Goal: Navigation & Orientation: Find specific page/section

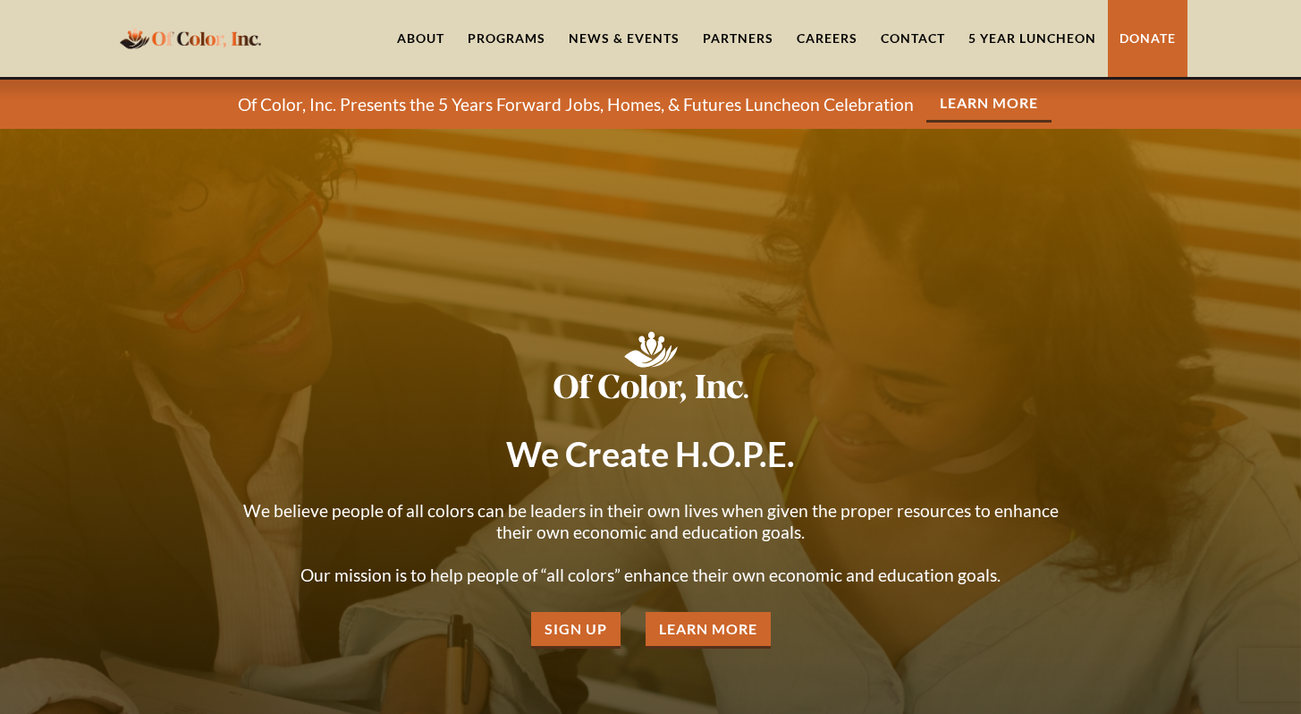
click at [431, 33] on link "About" at bounding box center [421, 38] width 71 height 77
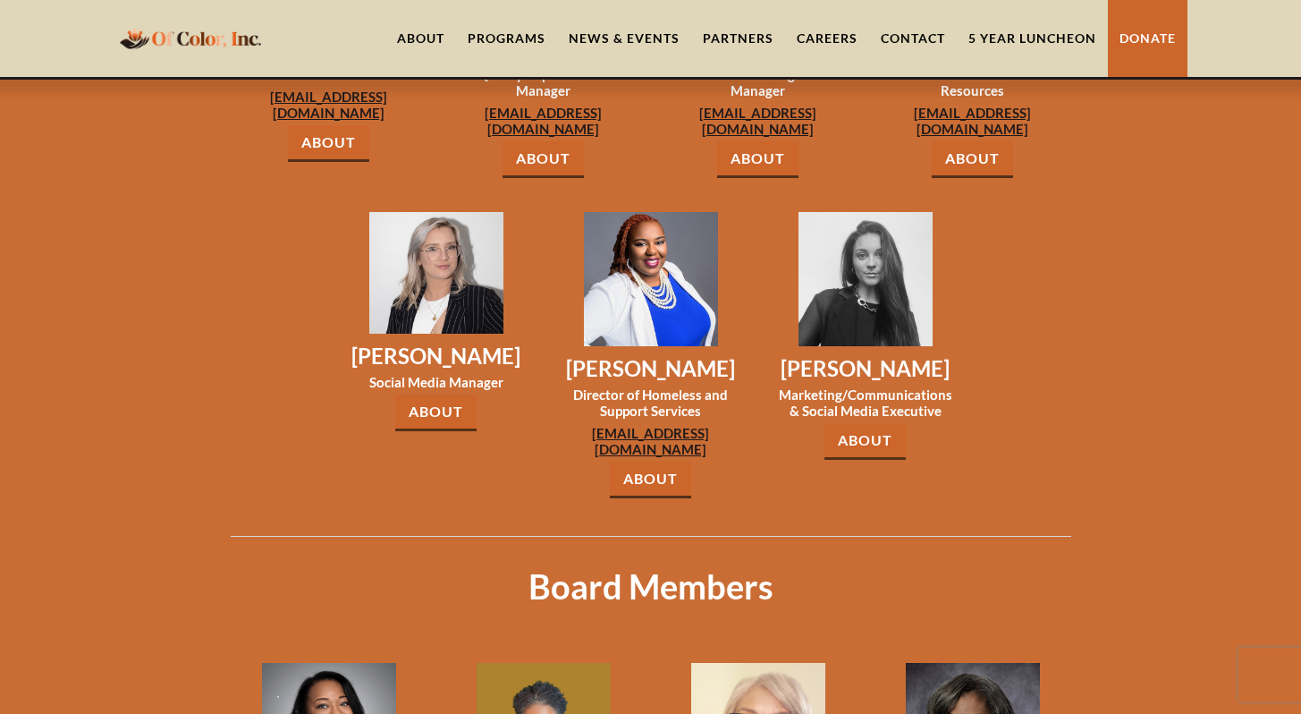
scroll to position [2047, 0]
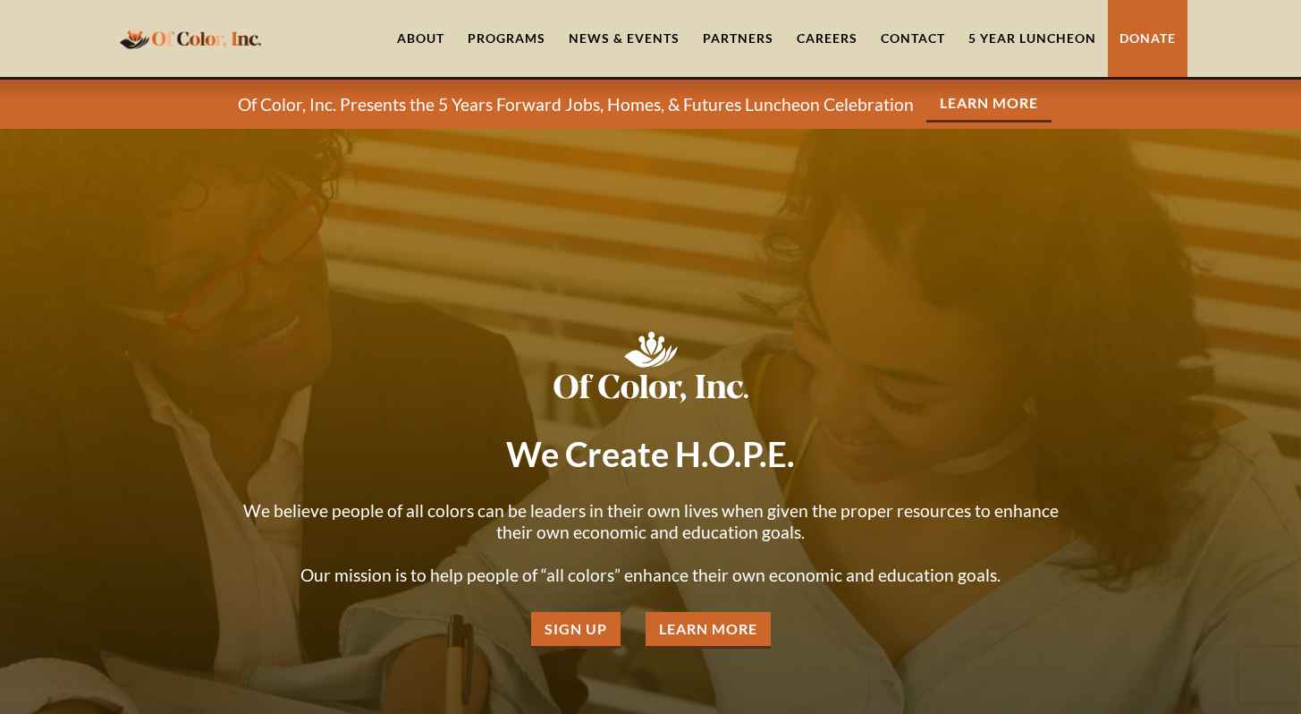
click at [1038, 40] on link "5 Year Luncheon" at bounding box center [1032, 38] width 151 height 77
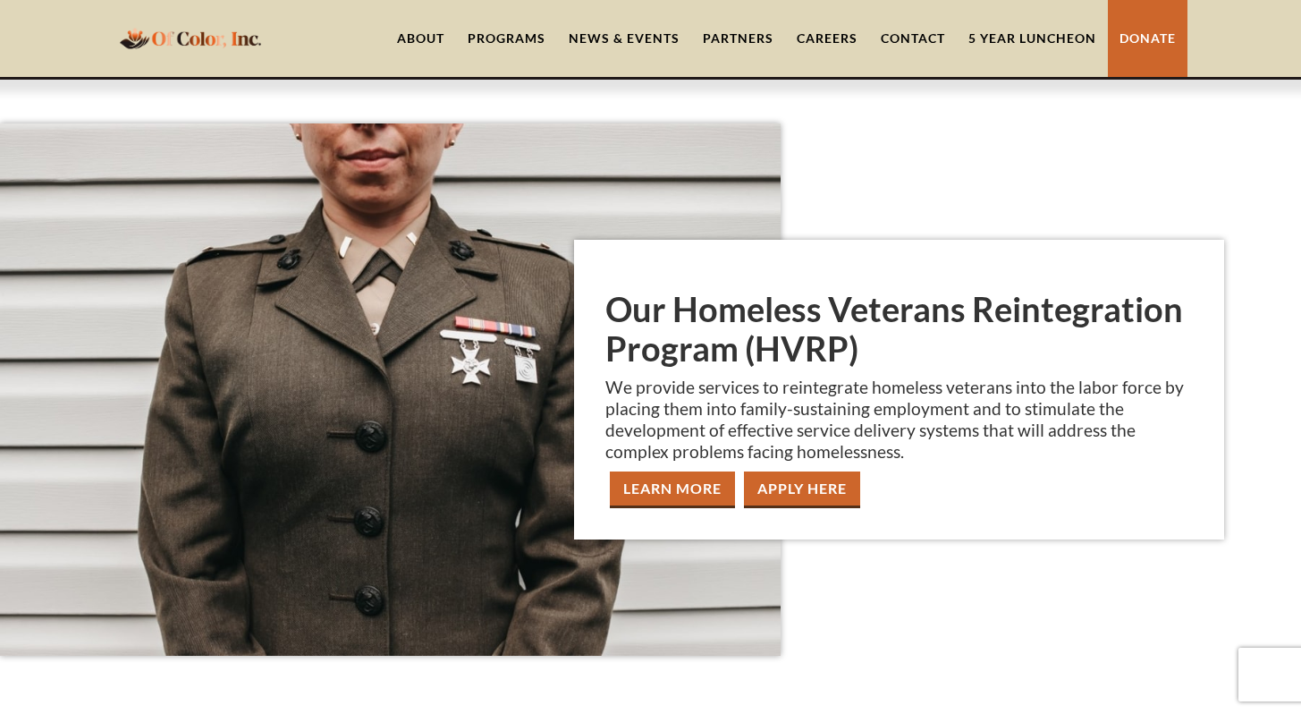
scroll to position [768, 0]
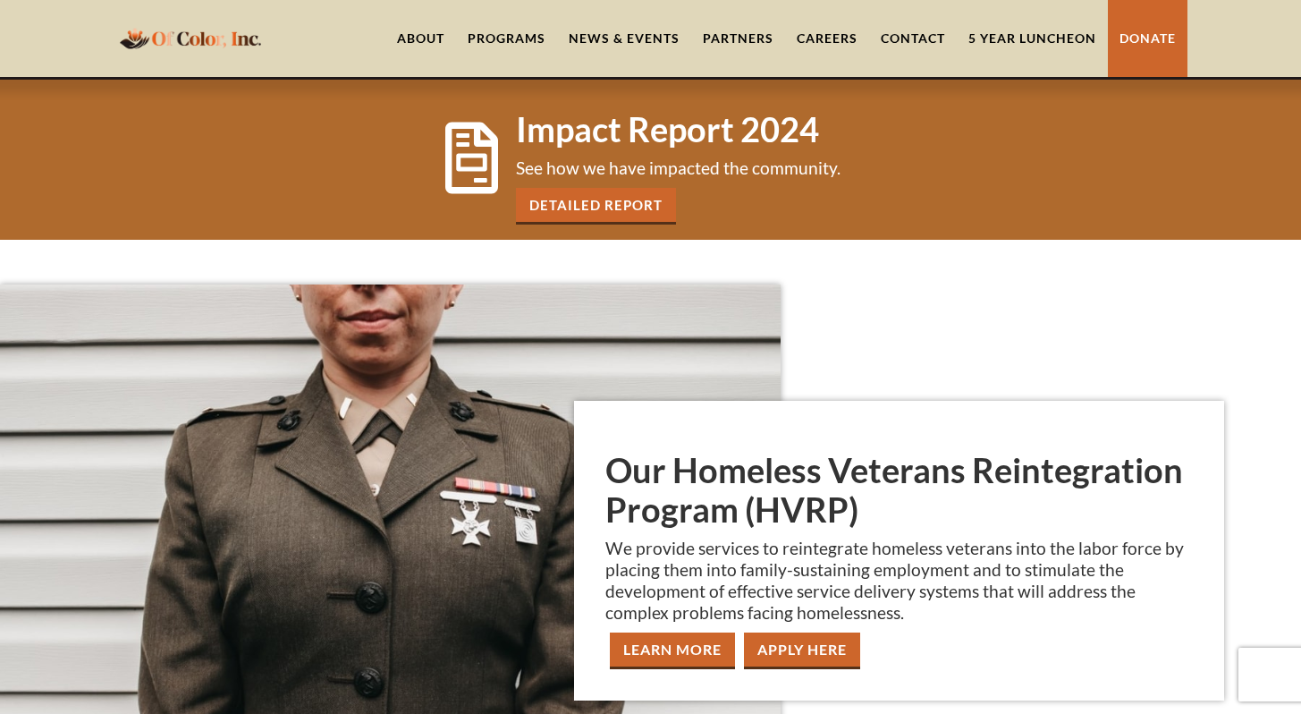
click at [428, 37] on link "About" at bounding box center [421, 38] width 71 height 77
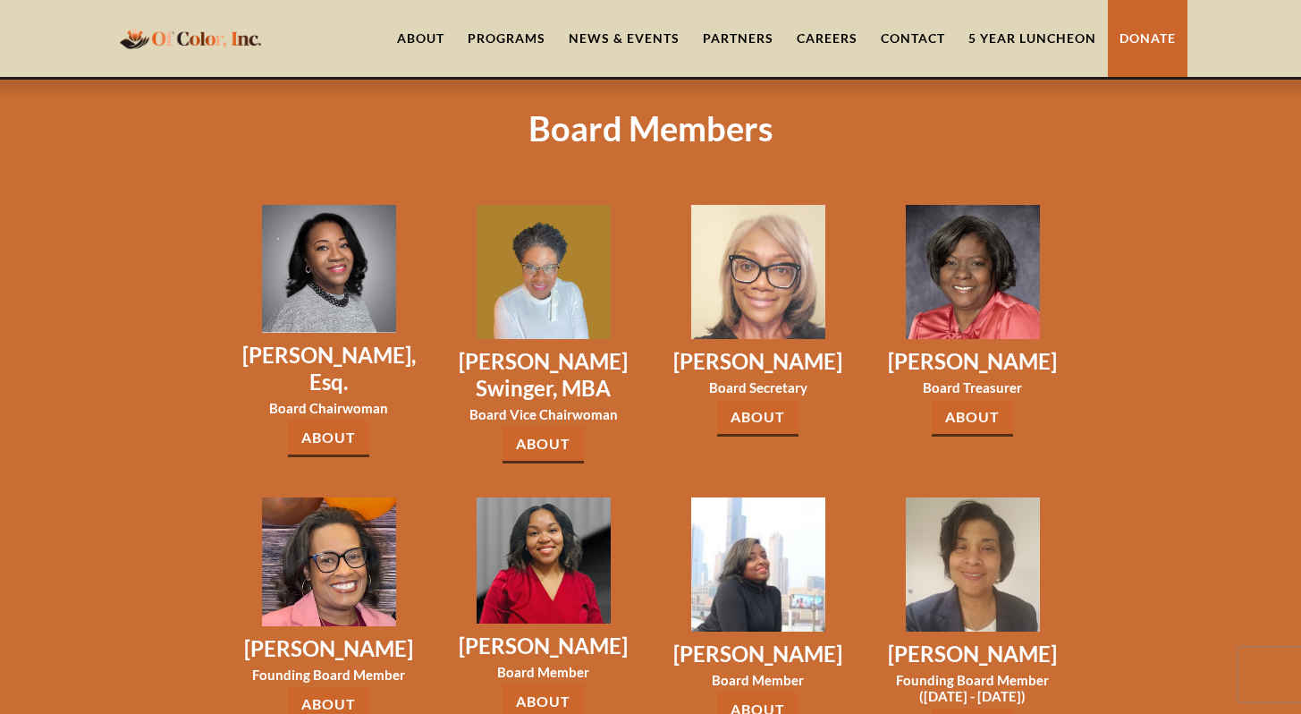
scroll to position [2504, 0]
